Goal: Find specific page/section: Find specific page/section

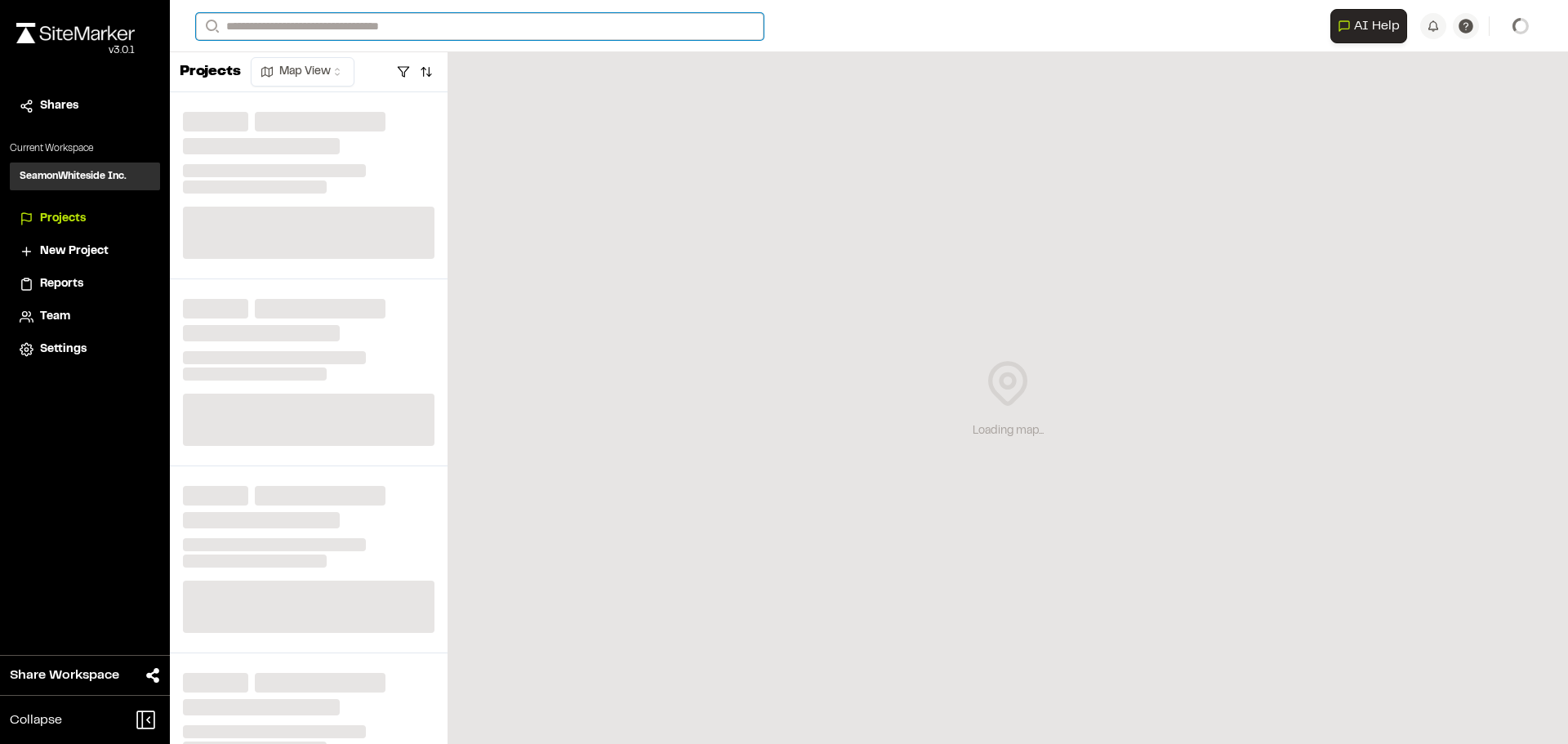
click at [361, 21] on input "Search" at bounding box center [480, 27] width 567 height 27
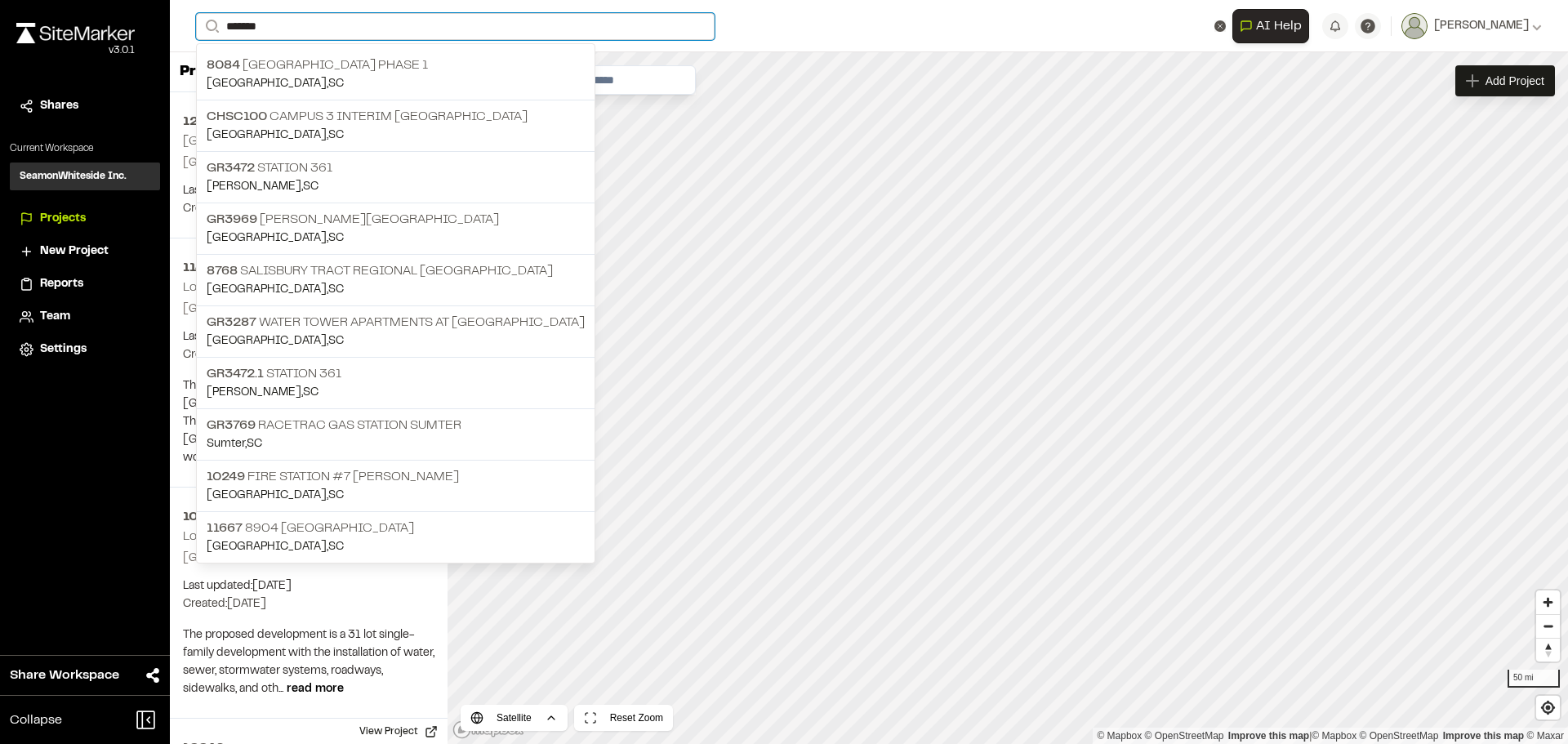
click at [290, 22] on input "*******" at bounding box center [455, 27] width 518 height 27
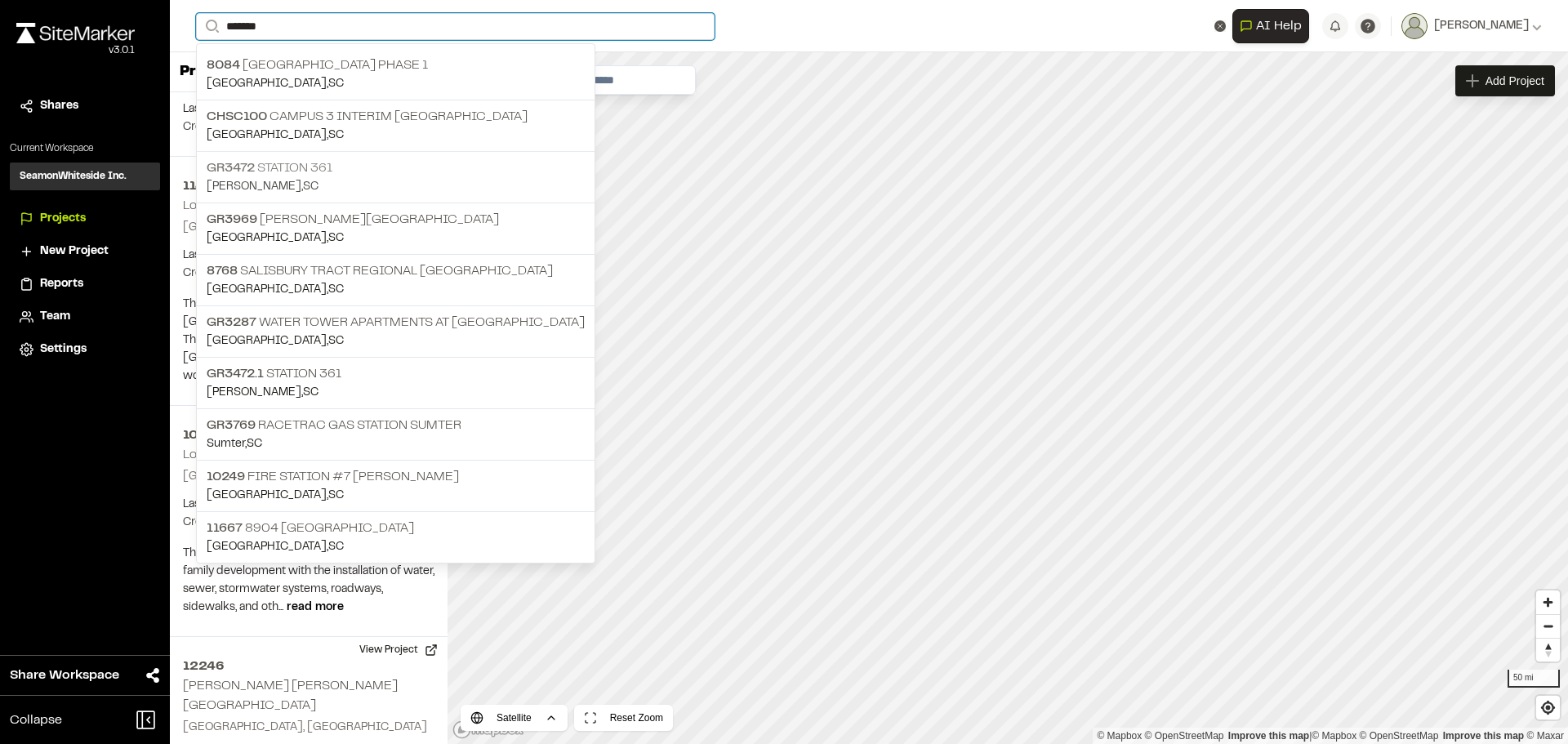
scroll to position [163, 0]
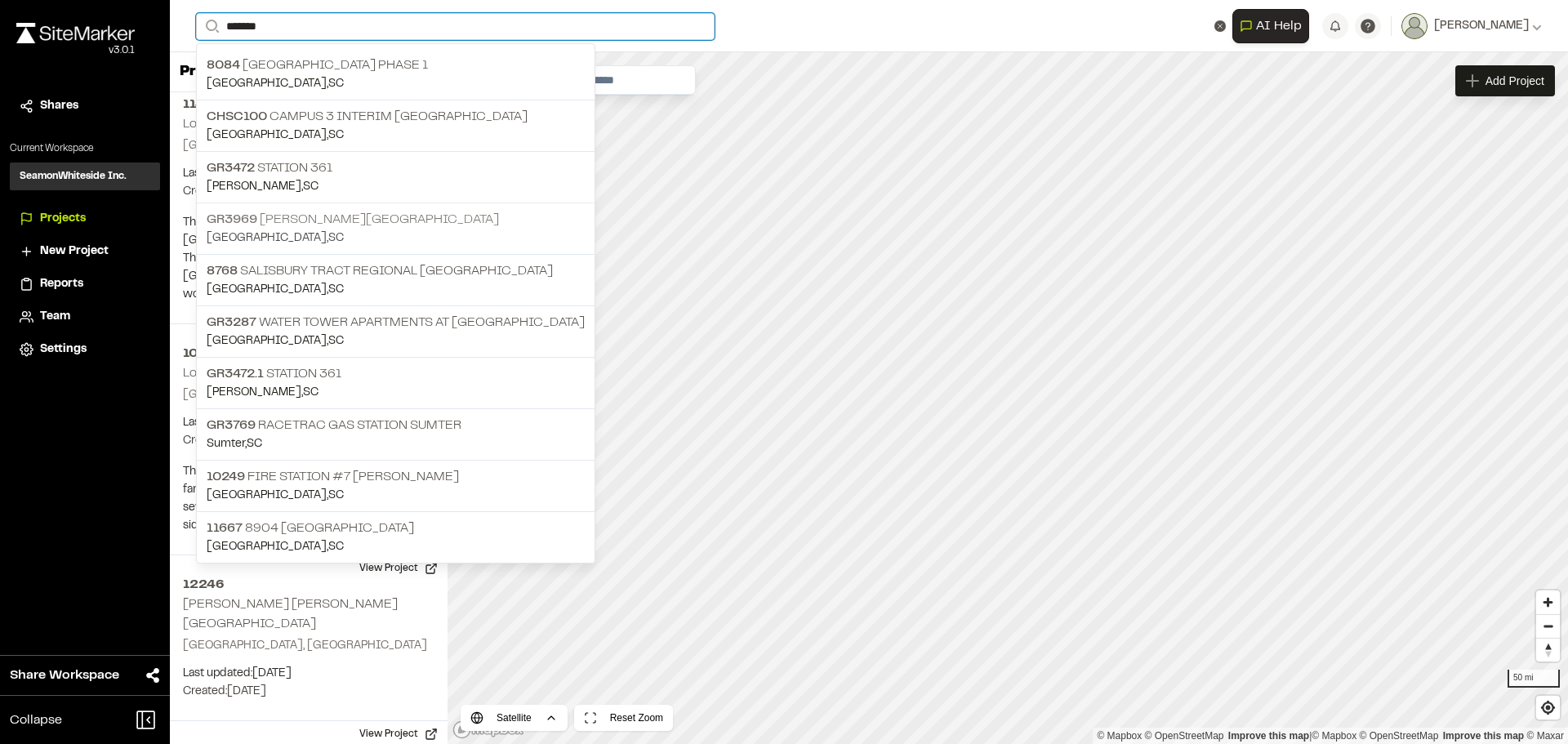
type input "*******"
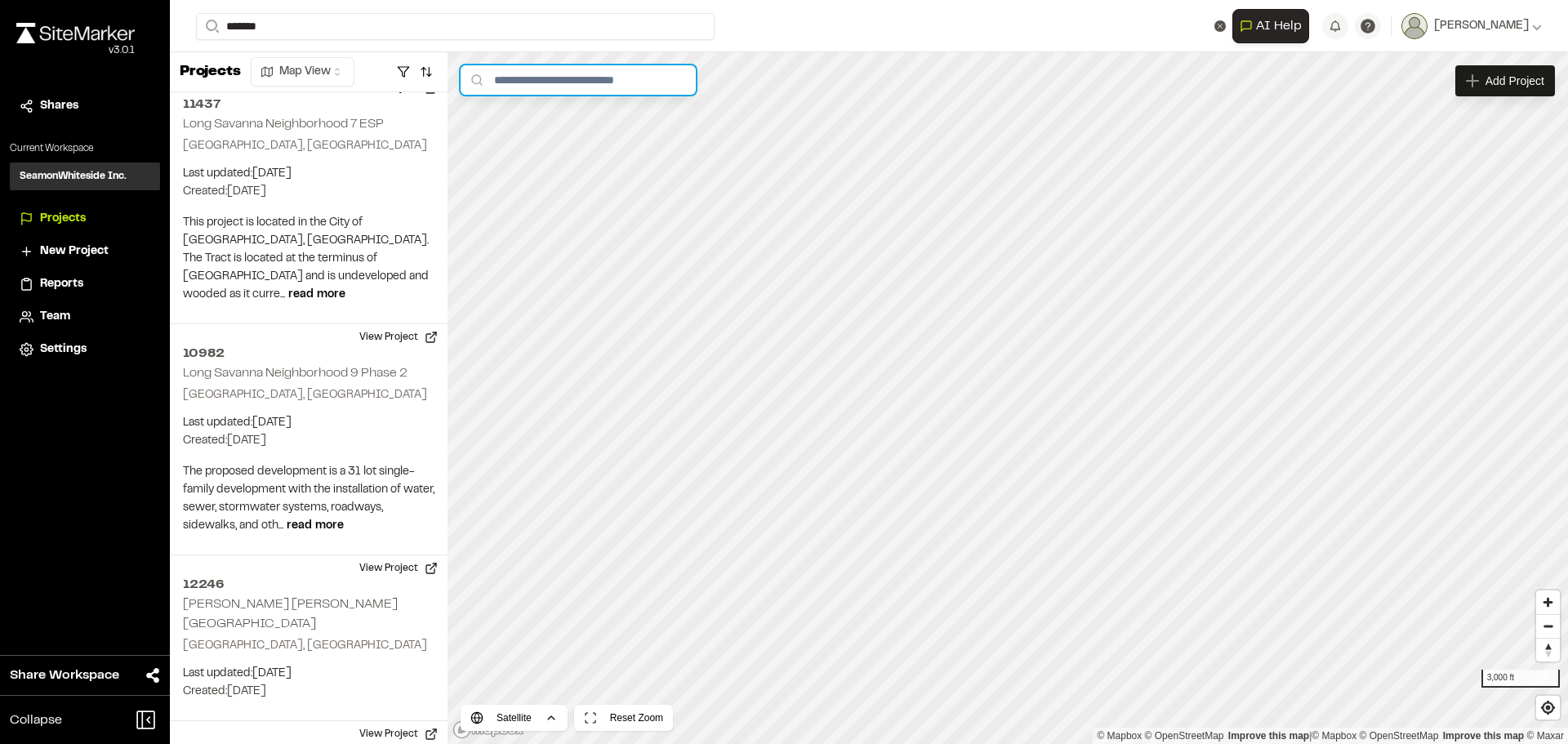
click at [553, 88] on input "text" at bounding box center [577, 80] width 235 height 29
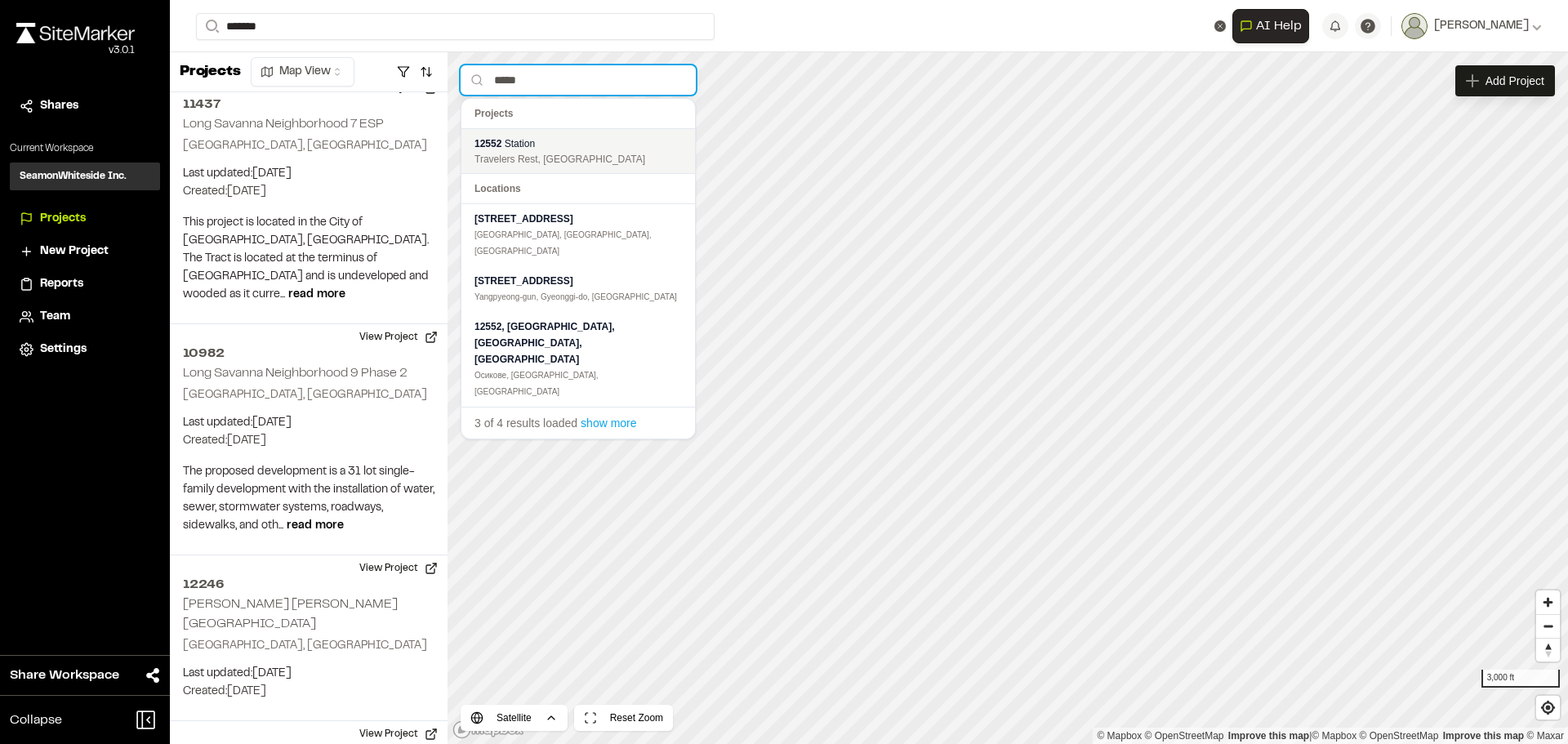
type input "*****"
click at [526, 153] on div "Travelers Rest, [GEOGRAPHIC_DATA]" at bounding box center [578, 159] width 207 height 14
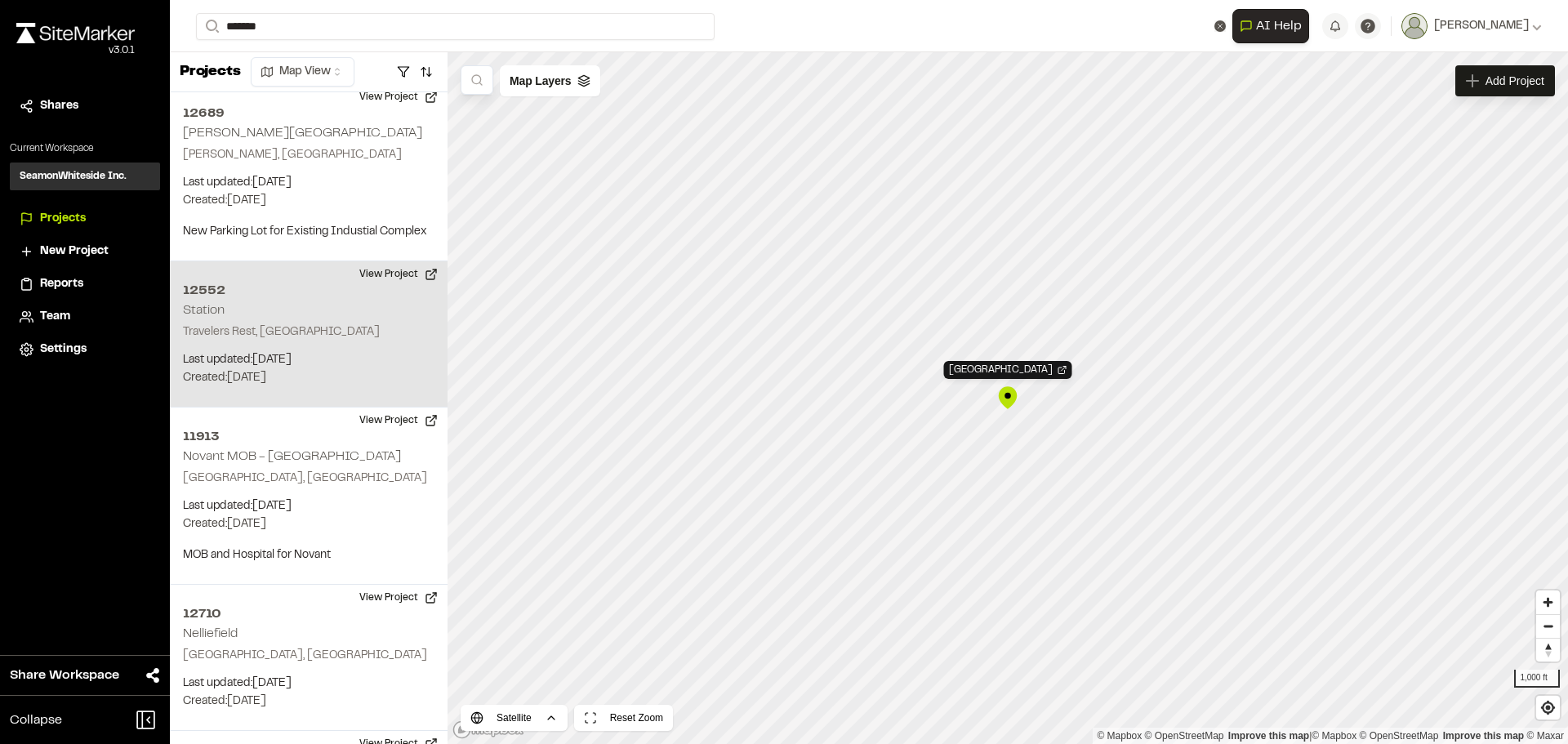
scroll to position [8649, 0]
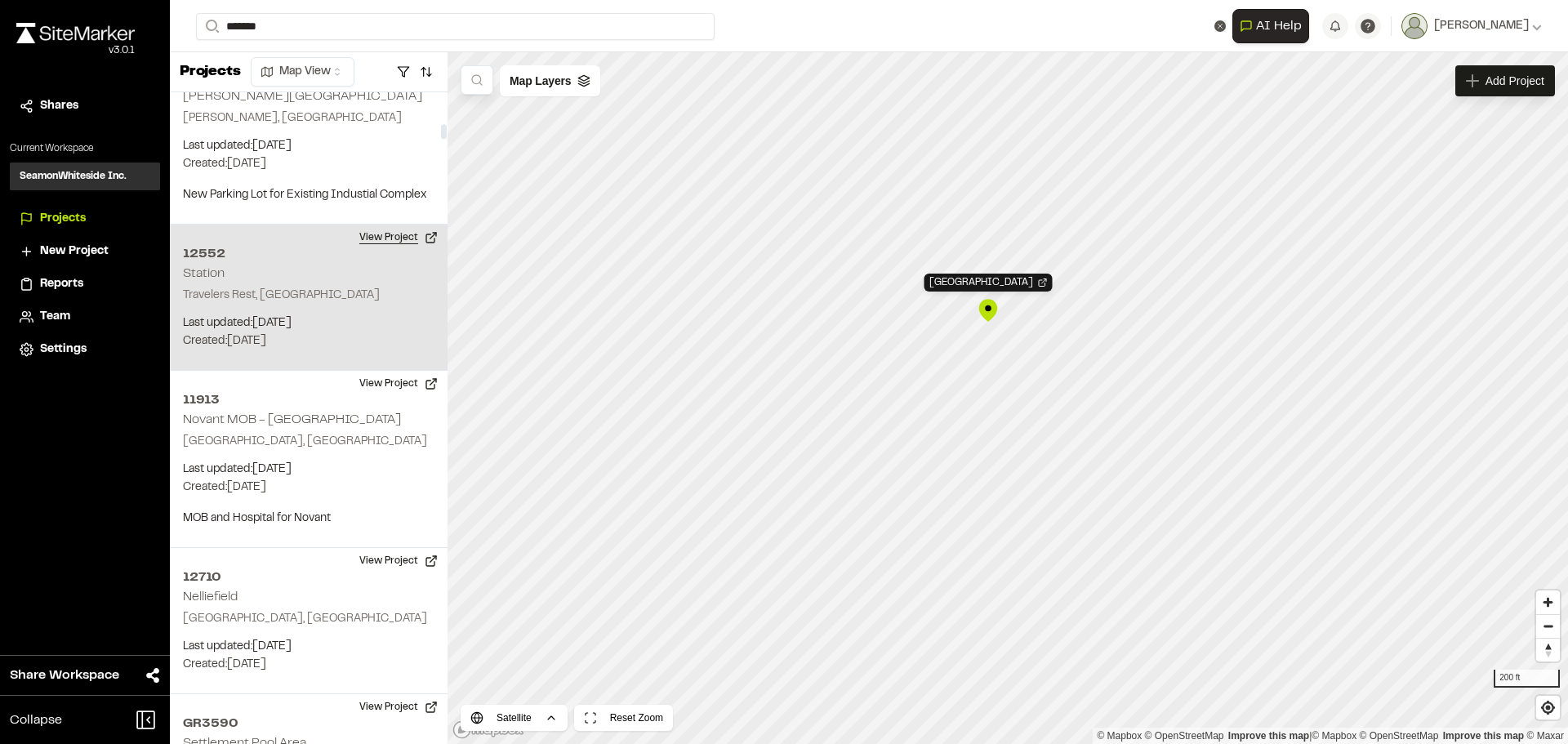
click at [381, 225] on button "View Project" at bounding box center [398, 237] width 98 height 26
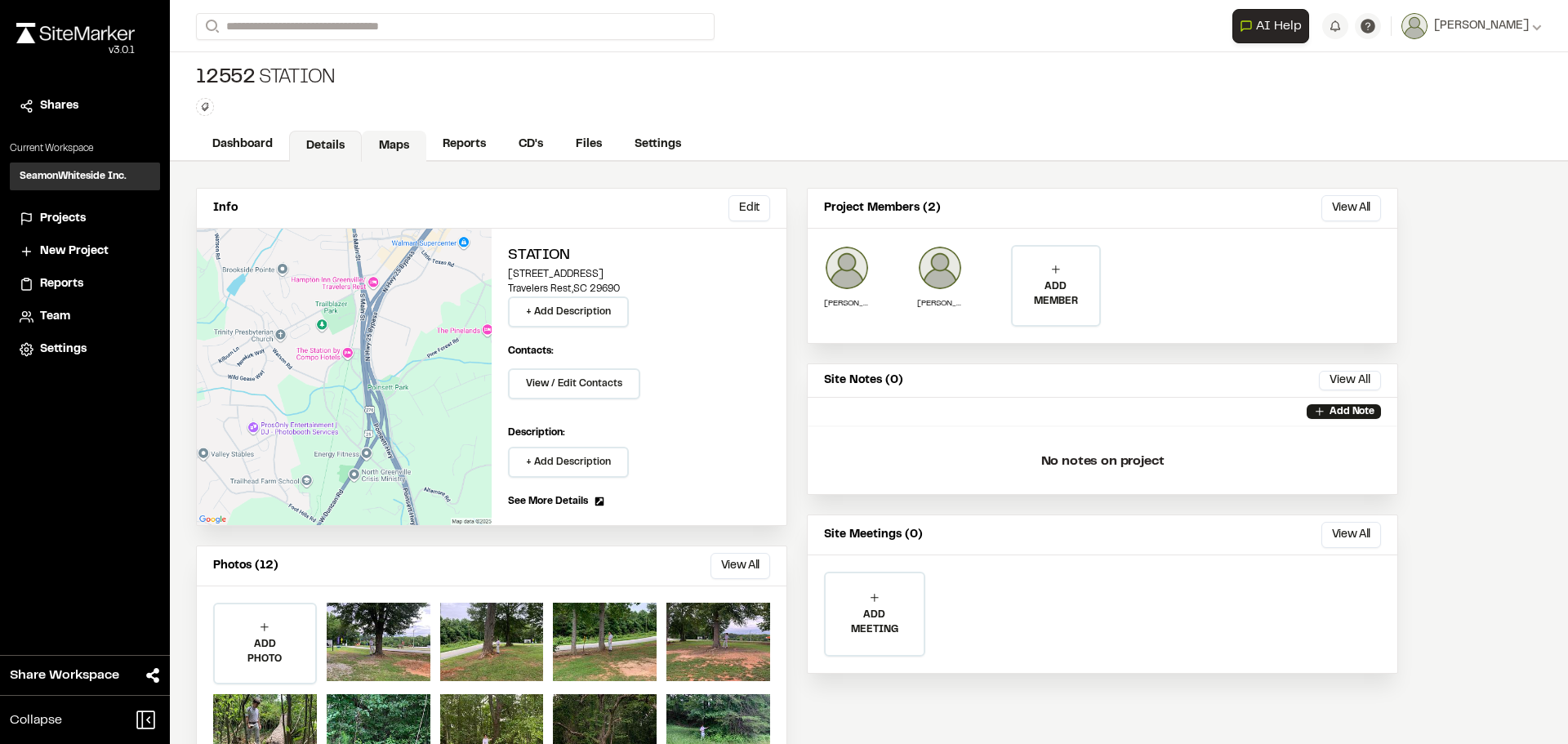
click at [393, 141] on link "Maps" at bounding box center [394, 146] width 65 height 31
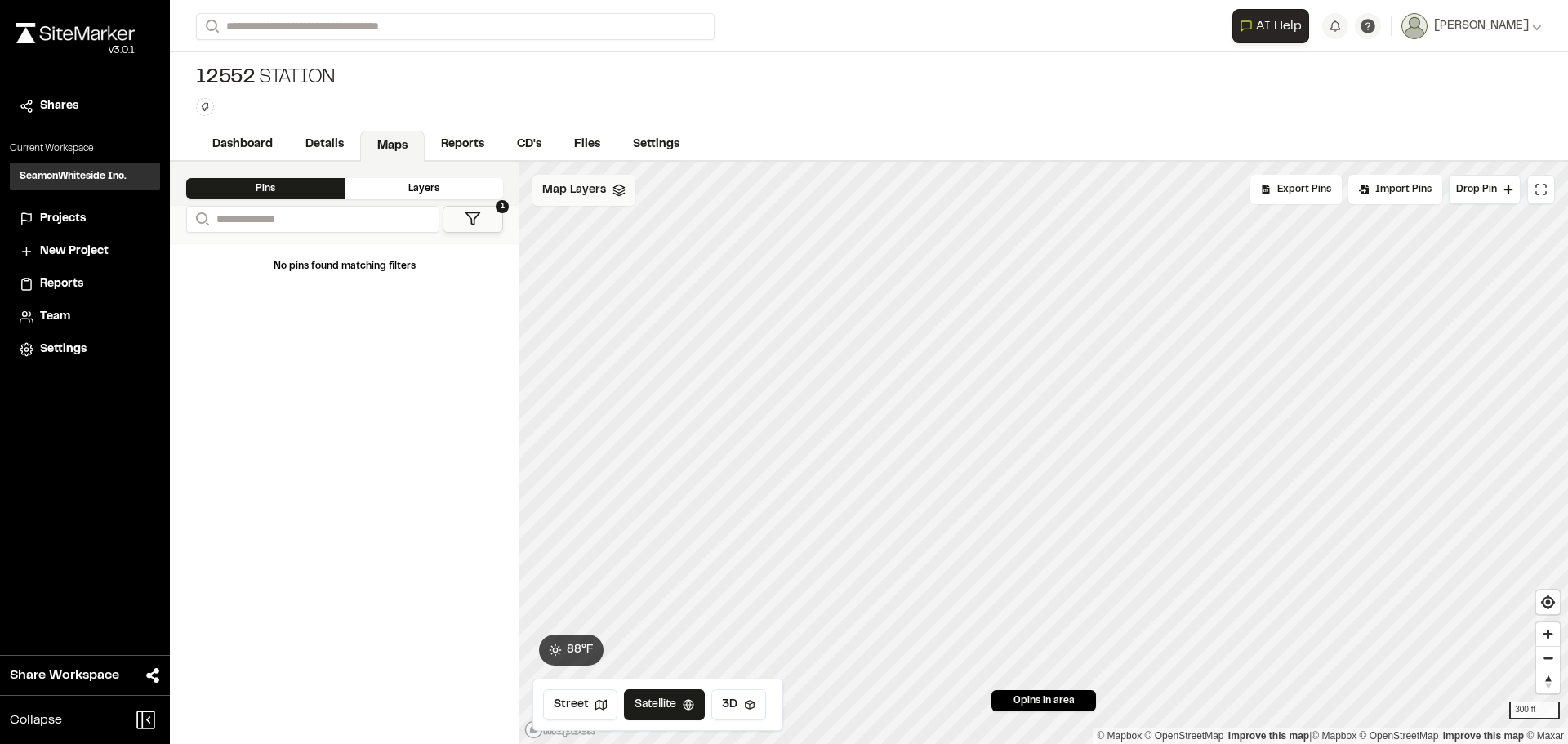
click at [567, 192] on span "Map Layers" at bounding box center [574, 189] width 64 height 18
click at [615, 258] on span "12552 xExisting" at bounding box center [625, 259] width 101 height 19
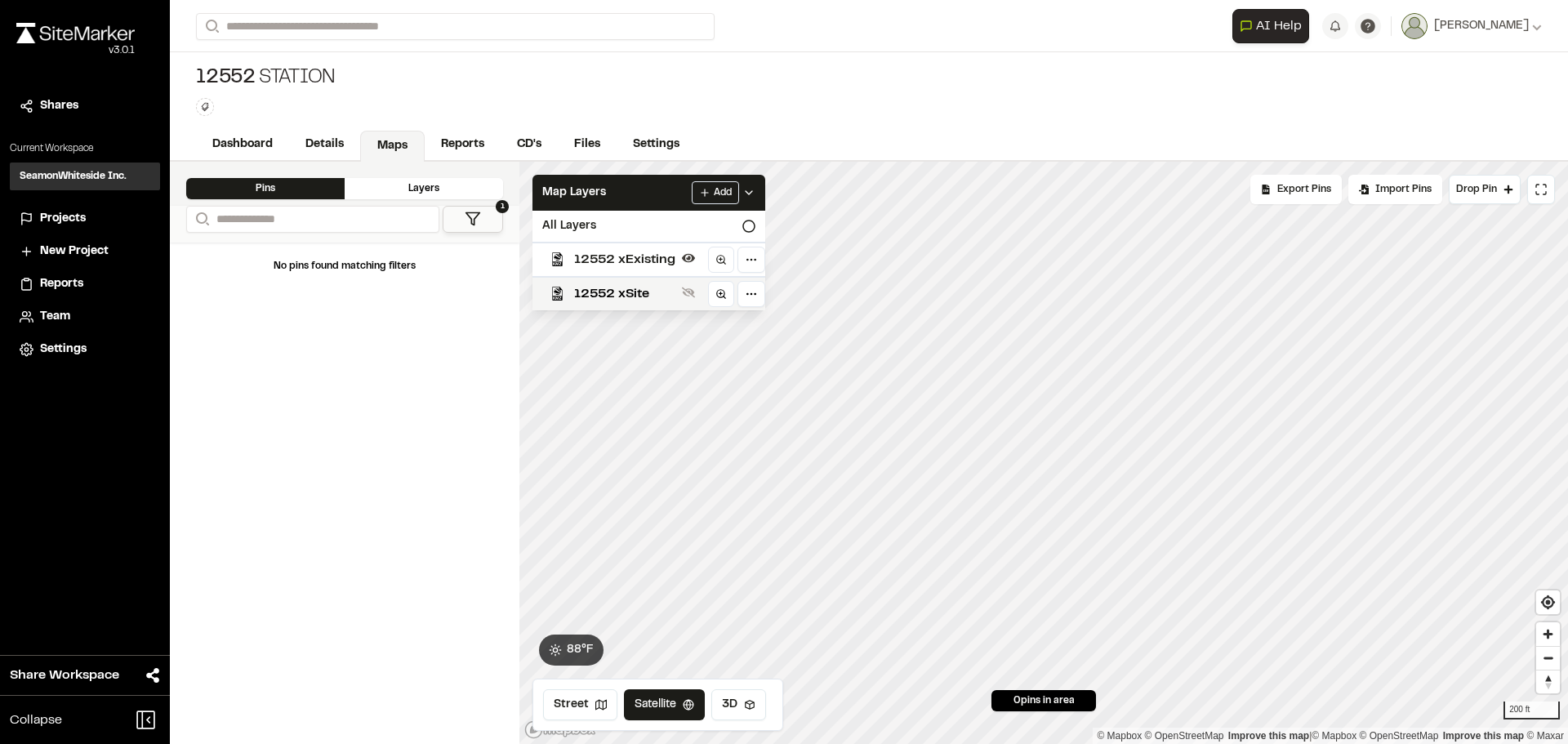
click at [483, 228] on button "1" at bounding box center [473, 220] width 61 height 27
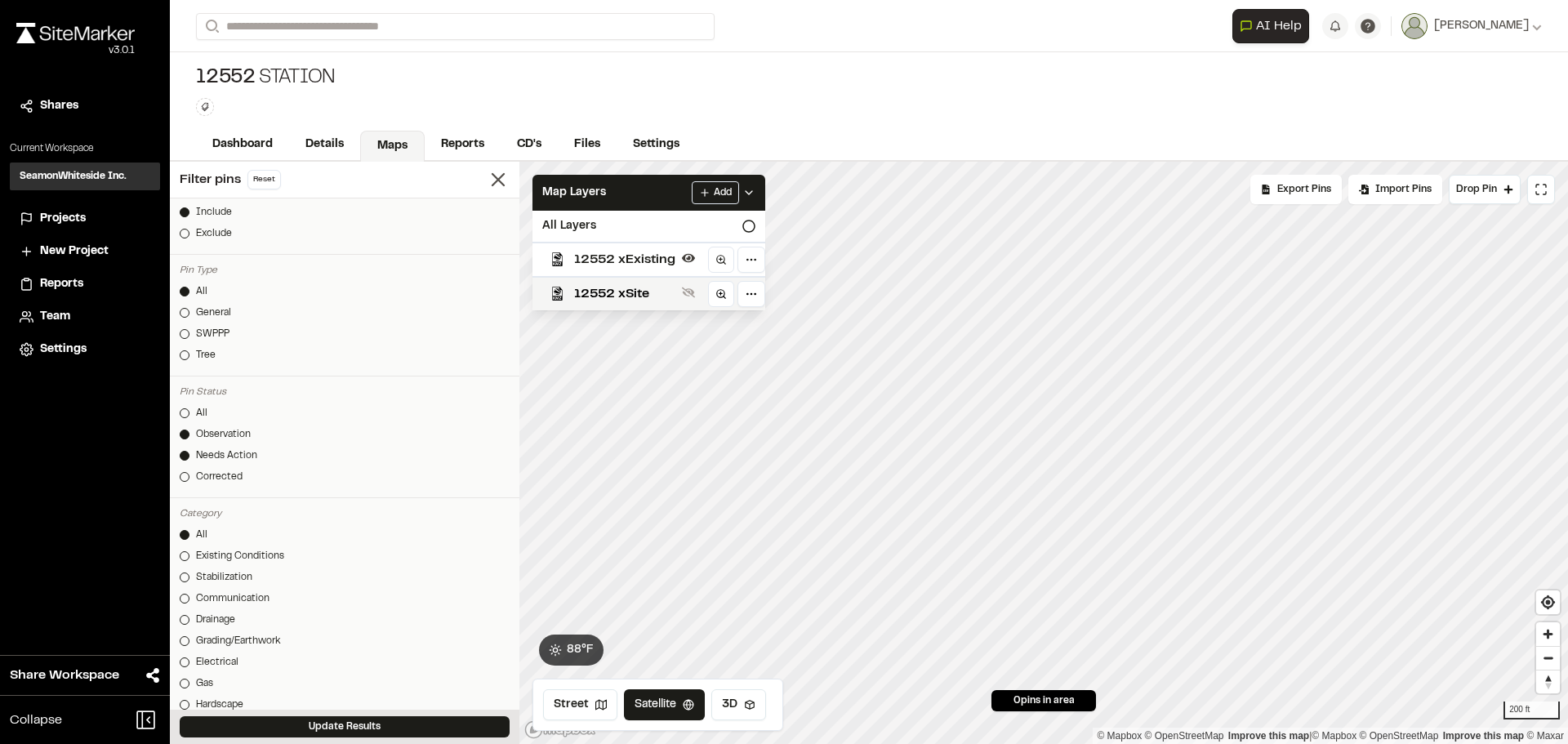
scroll to position [245, 0]
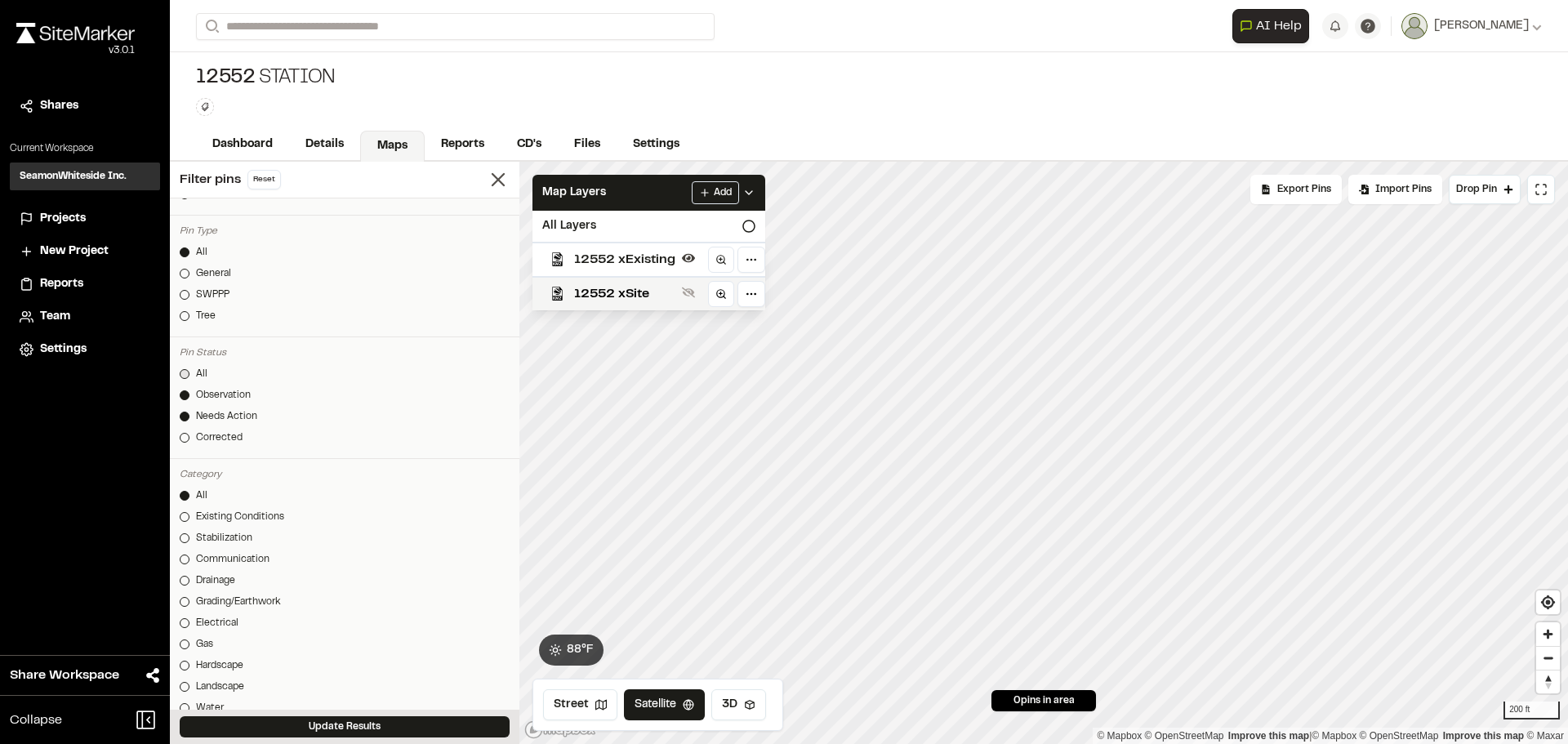
click at [186, 373] on div at bounding box center [185, 375] width 10 height 10
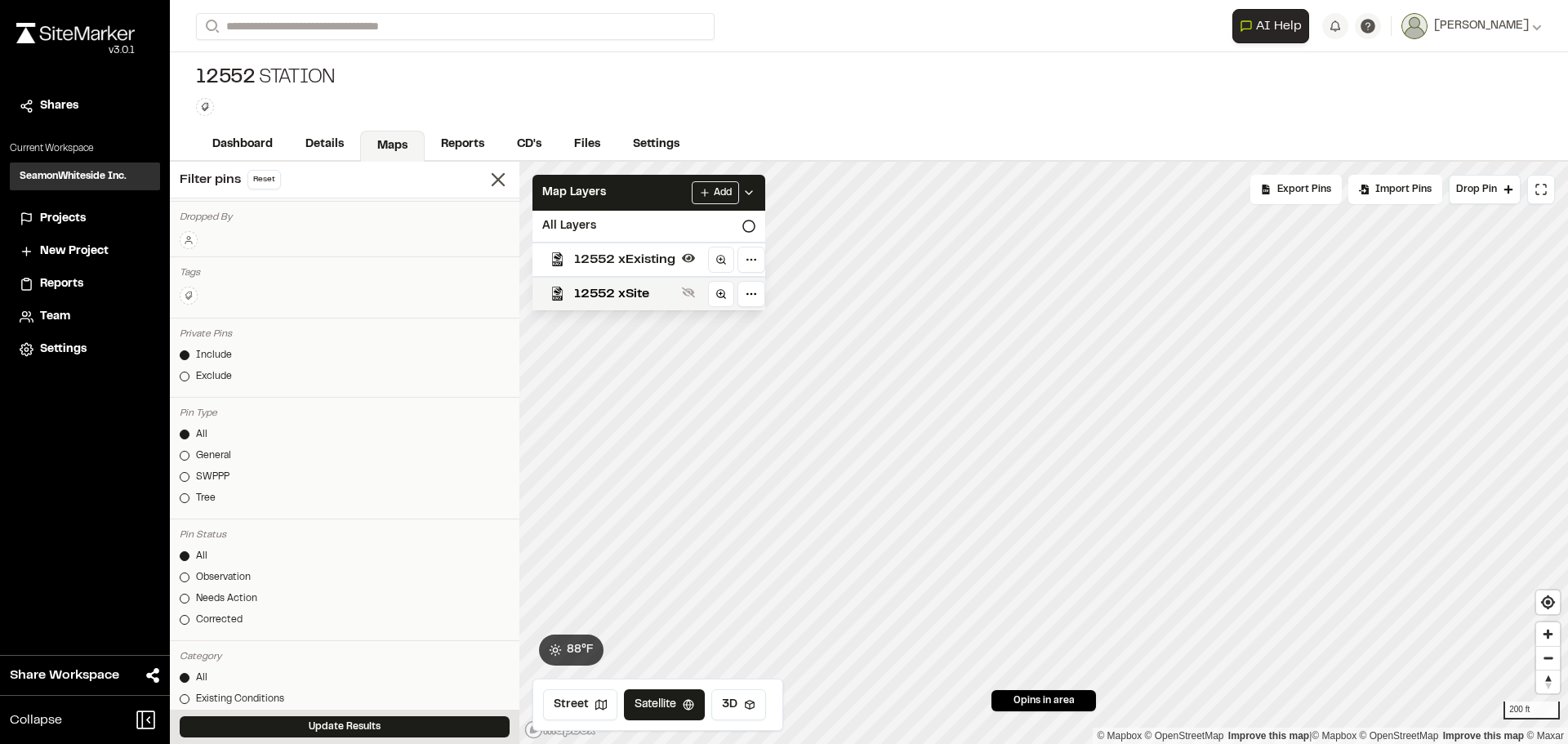
scroll to position [82, 0]
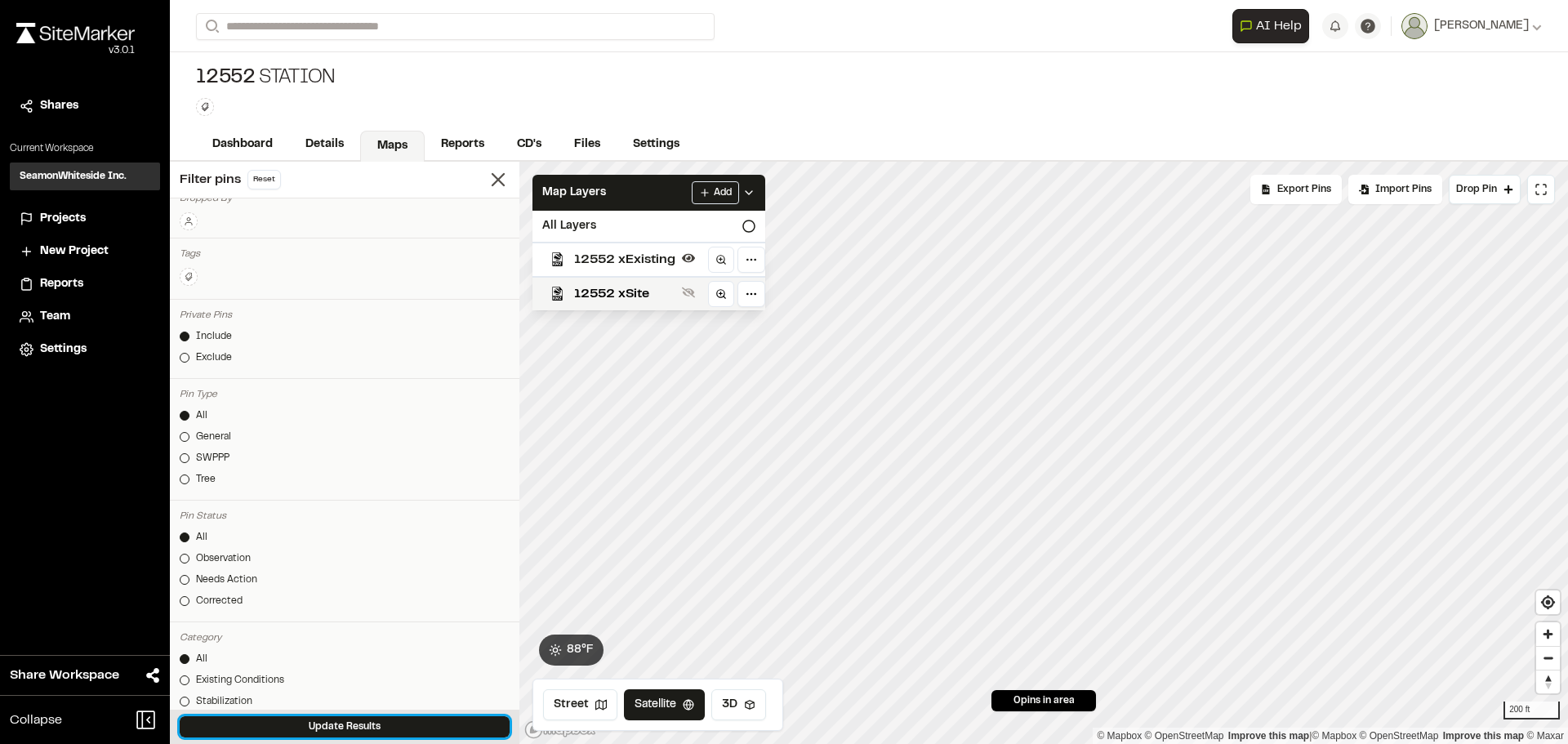
click at [318, 718] on button "Update Results" at bounding box center [345, 726] width 330 height 21
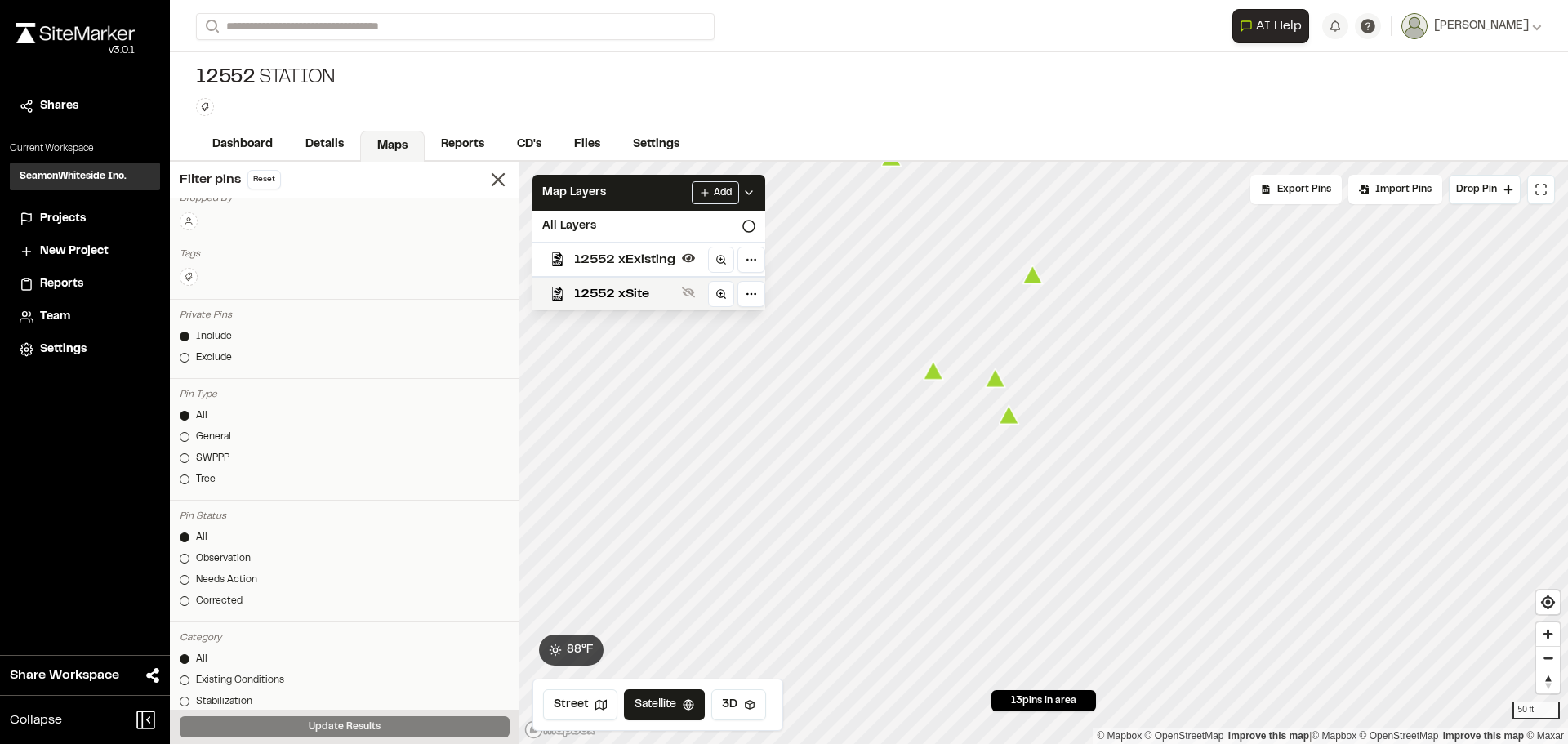
drag, startPoint x: 1023, startPoint y: 439, endPoint x: 997, endPoint y: 379, distance: 65.4
click at [997, 379] on icon "Map marker" at bounding box center [996, 378] width 20 height 19
